Goal: Task Accomplishment & Management: Manage account settings

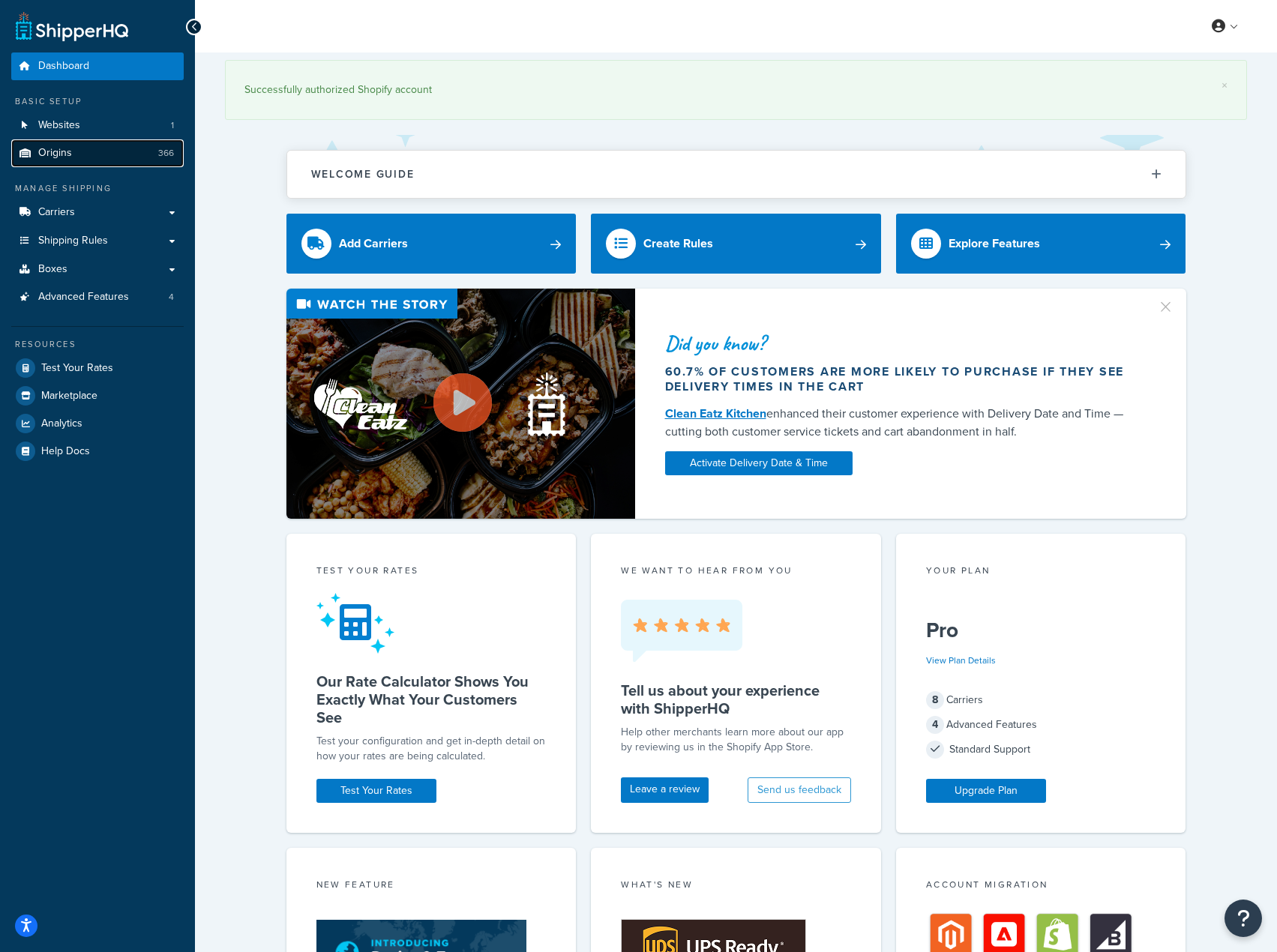
click at [131, 155] on link "Origins 366" at bounding box center [97, 153] width 172 height 28
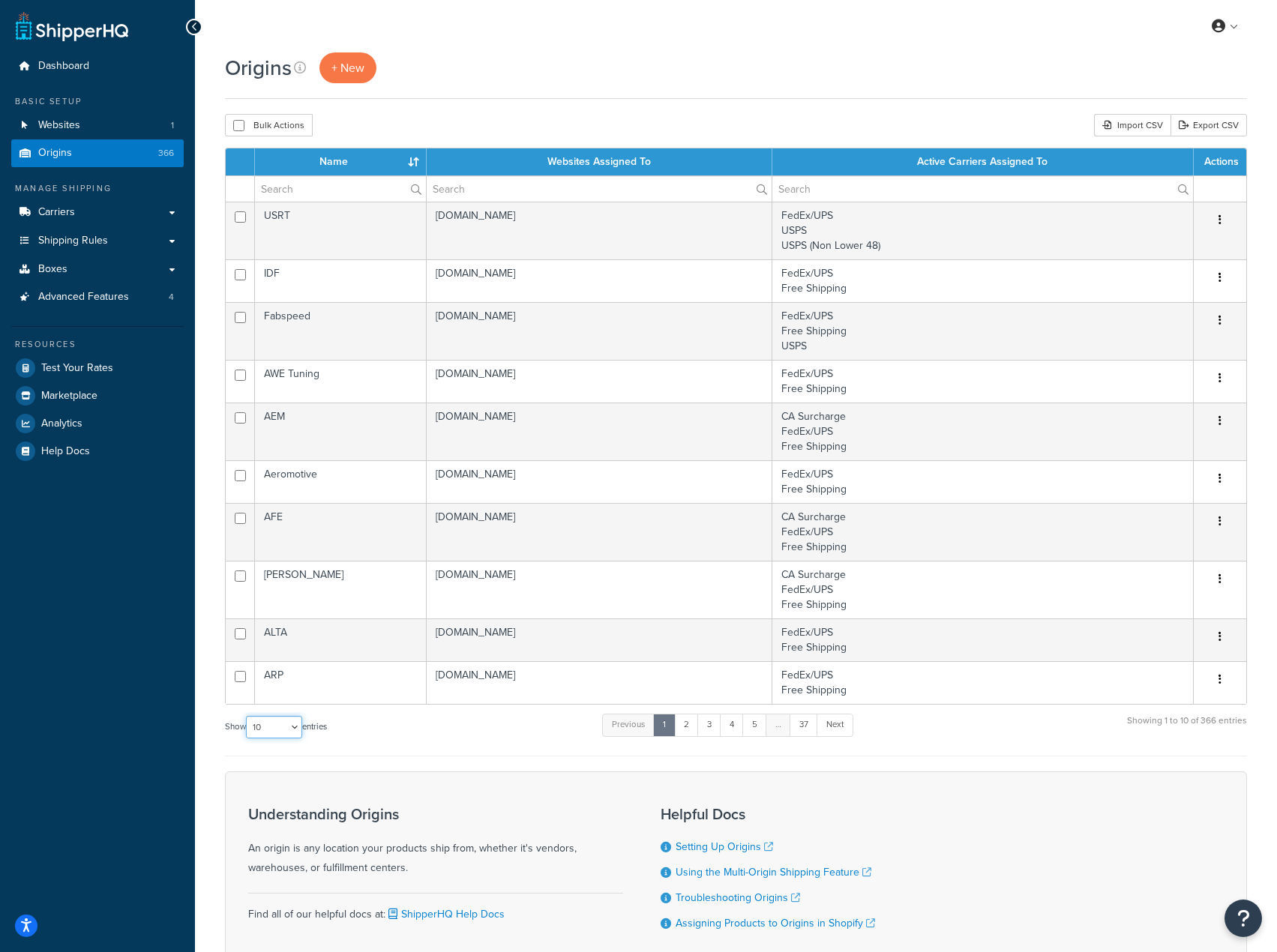
click at [291, 735] on select "10 15 25 50 100 1000" at bounding box center [273, 727] width 56 height 23
select select "1000"
click at [247, 716] on select "10 15 25 50 100 1000" at bounding box center [273, 727] width 56 height 23
click at [501, 98] on div "Origins + New" at bounding box center [735, 75] width 1022 height 46
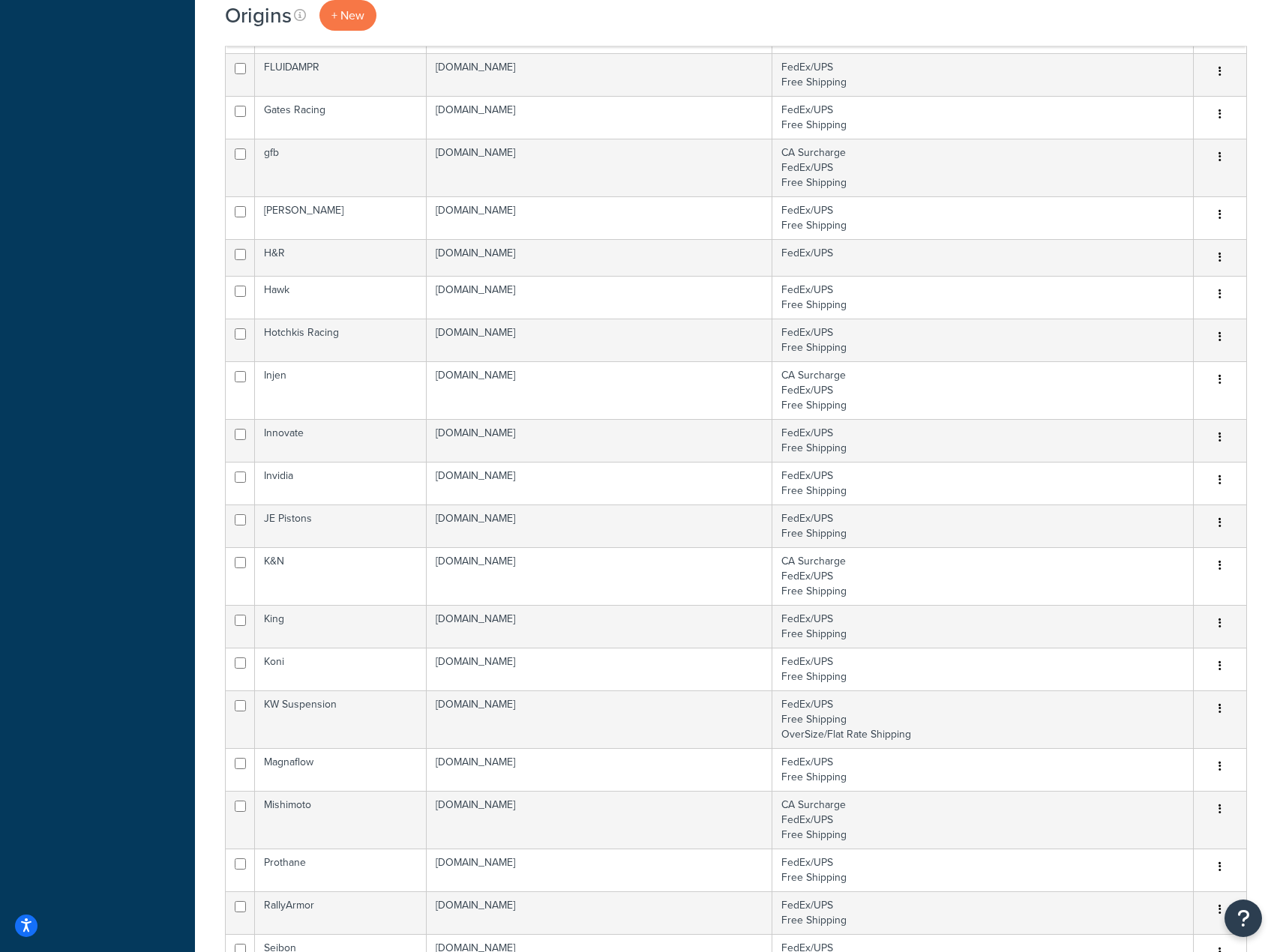
scroll to position [16732, 0]
